Goal: Navigation & Orientation: Find specific page/section

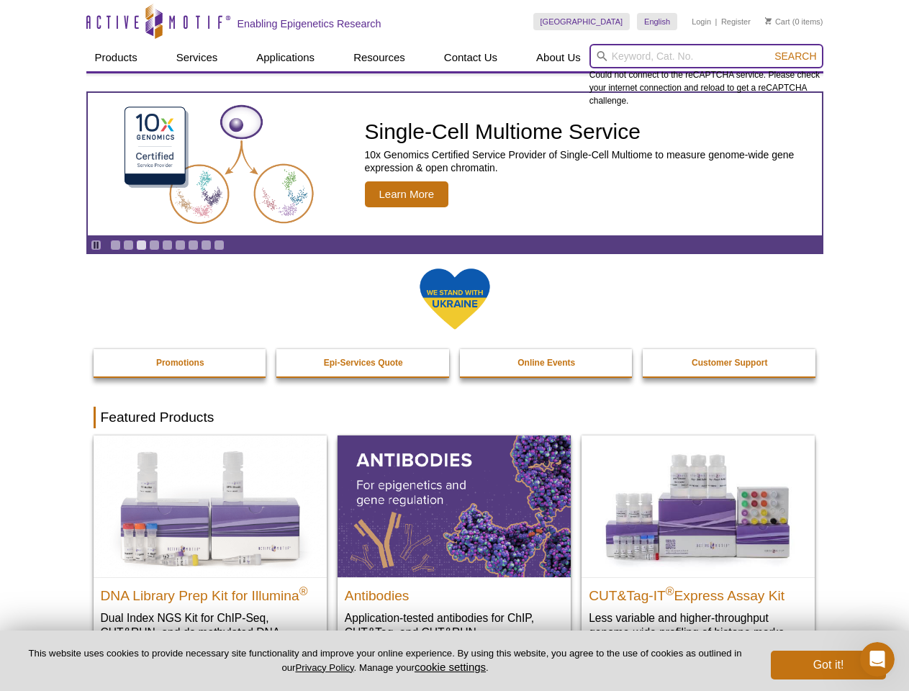
click at [706, 56] on input "search" at bounding box center [706, 56] width 234 height 24
click at [795, 56] on span "Search" at bounding box center [795, 56] width 42 height 12
click at [96, 245] on icon "Pause" at bounding box center [95, 244] width 9 height 9
click at [115, 245] on link "Go to slide 1" at bounding box center [115, 245] width 11 height 11
click at [128, 245] on link "Go to slide 2" at bounding box center [128, 245] width 11 height 11
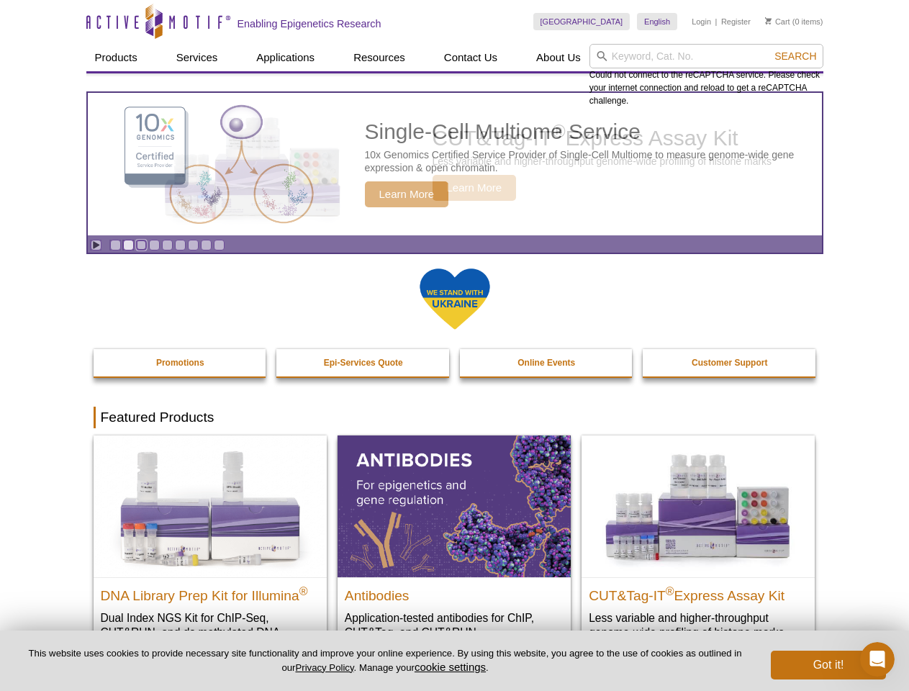
click at [141, 245] on link "Go to slide 3" at bounding box center [141, 245] width 11 height 11
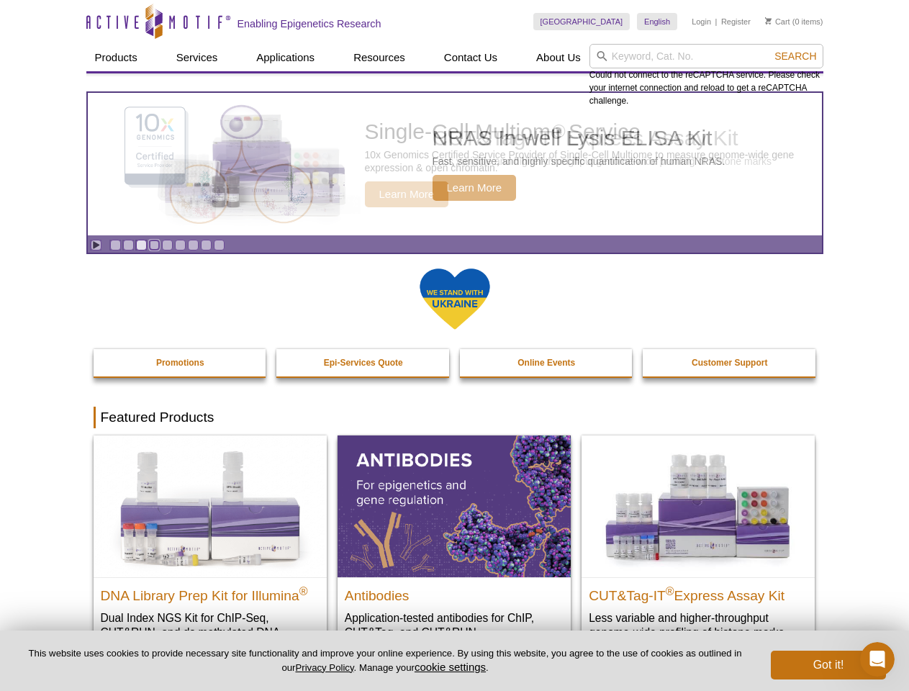
click at [154, 245] on link "Go to slide 4" at bounding box center [154, 245] width 11 height 11
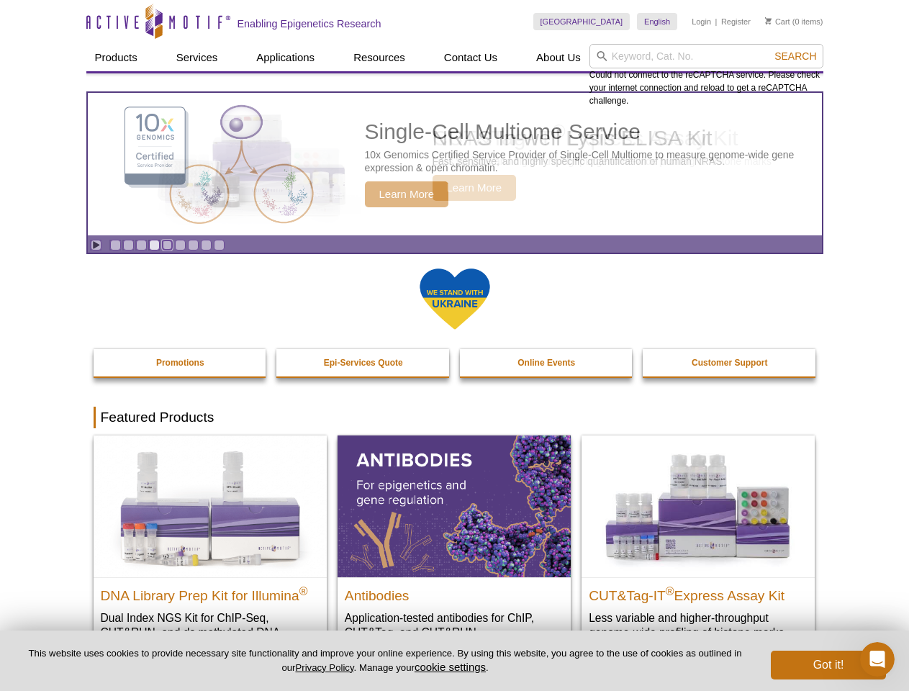
click at [167, 245] on link "Go to slide 5" at bounding box center [167, 245] width 11 height 11
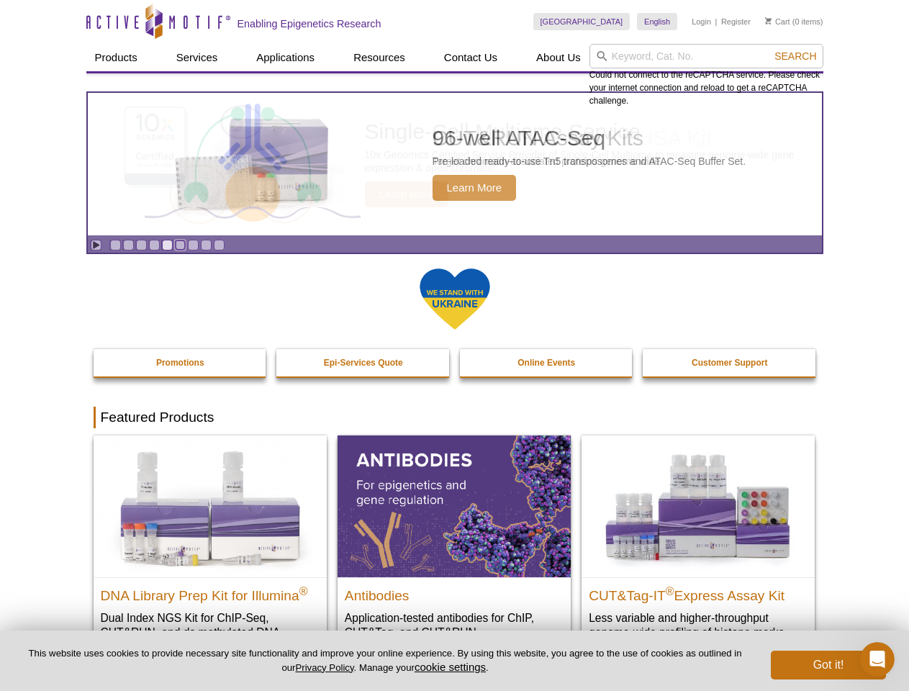
click at [180, 245] on link "Go to slide 6" at bounding box center [180, 245] width 11 height 11
